Goal: Information Seeking & Learning: Learn about a topic

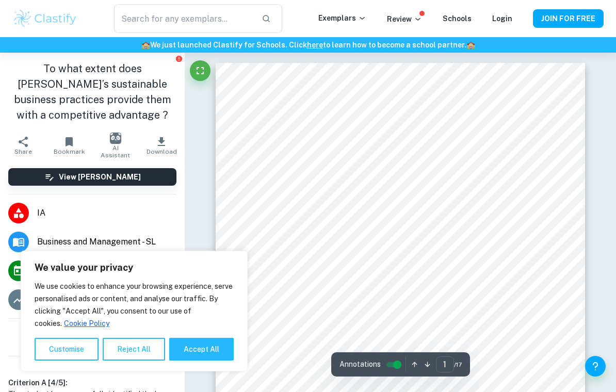
click at [203, 344] on button "Accept All" at bounding box center [201, 349] width 65 height 23
checkbox input "true"
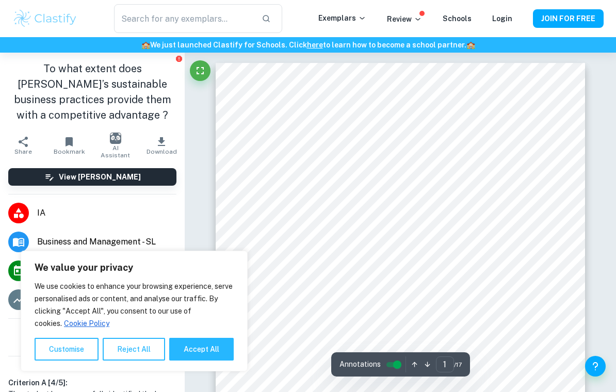
checkbox input "true"
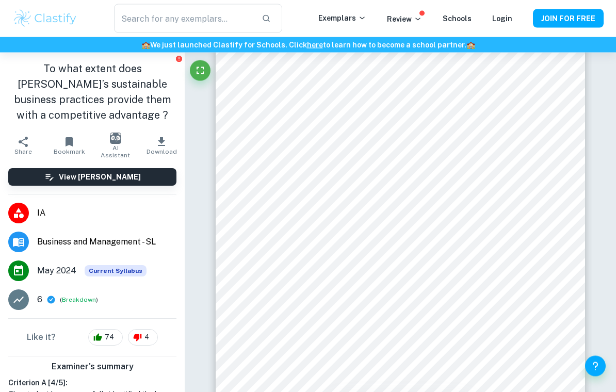
scroll to position [680, 0]
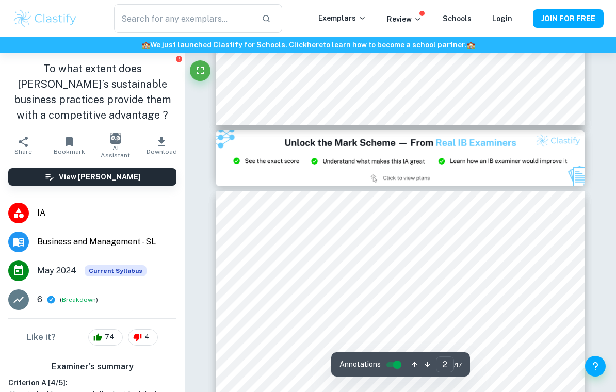
type input "3"
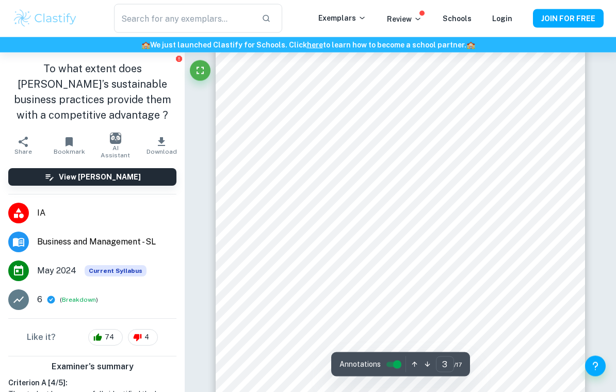
scroll to position [1203, 0]
